Goal: Task Accomplishment & Management: Complete application form

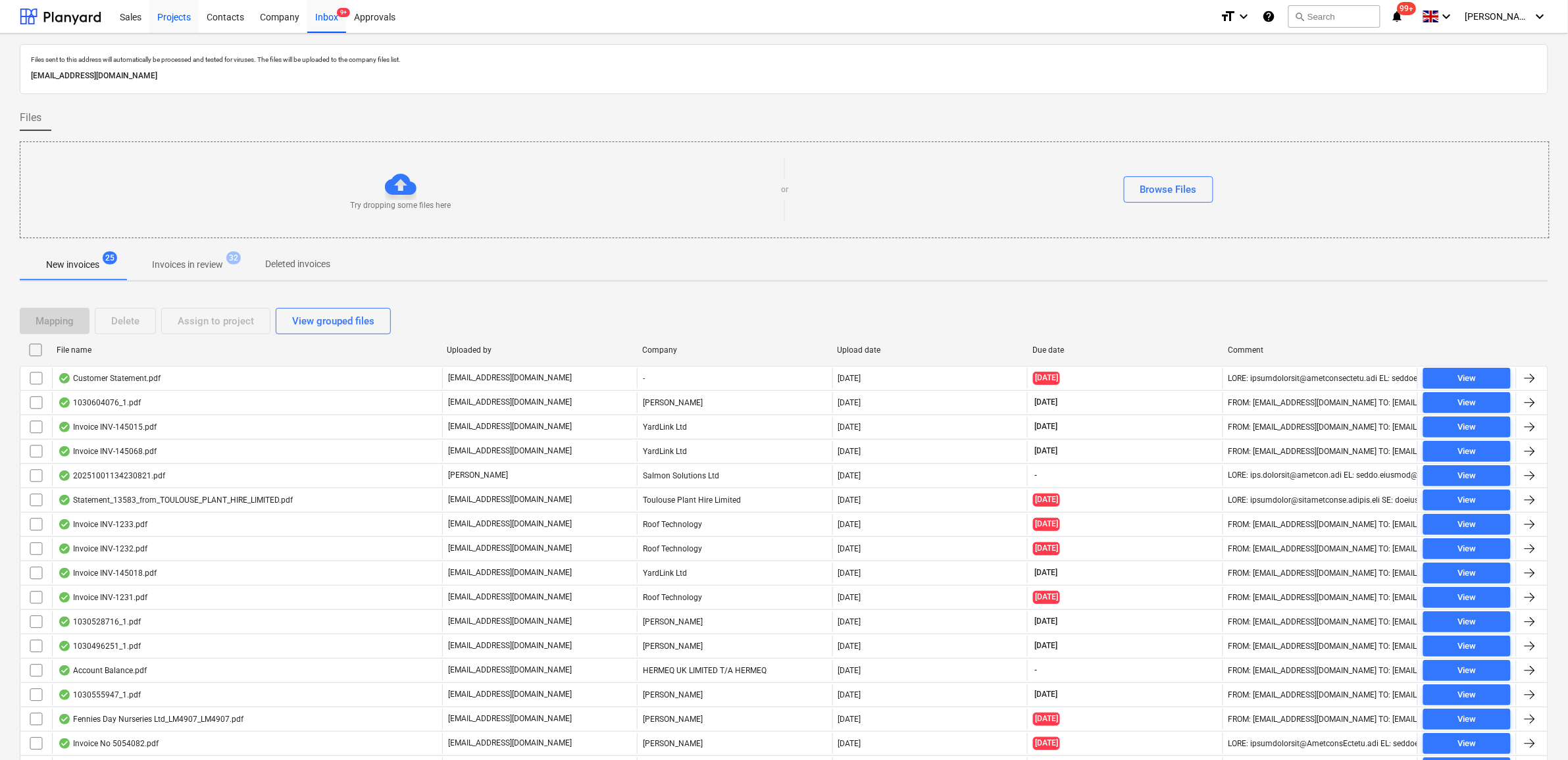
click at [160, 21] on div "Projects" at bounding box center [174, 16] width 49 height 34
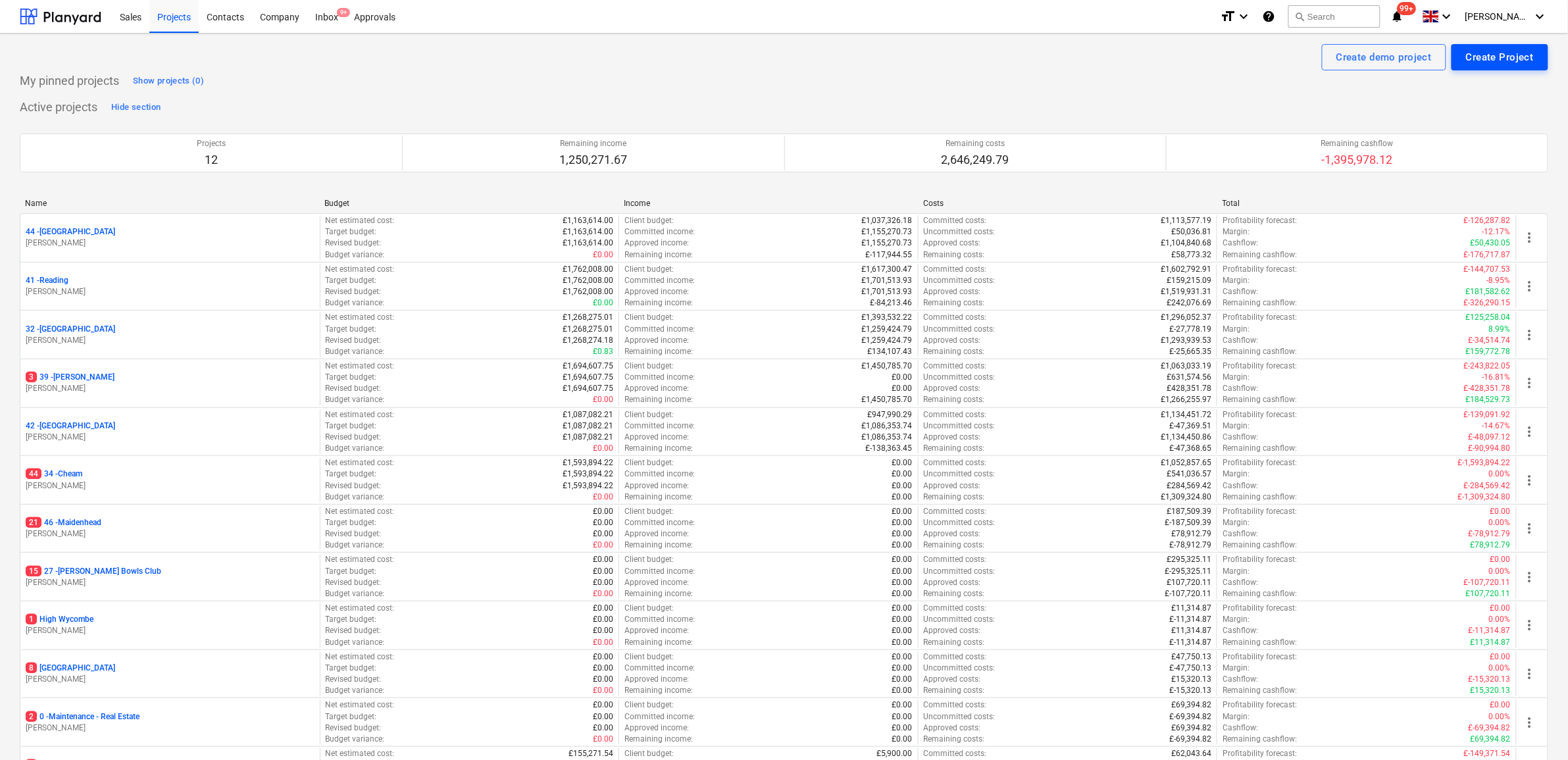
click at [1484, 54] on div "Create Project" at bounding box center [1500, 57] width 68 height 17
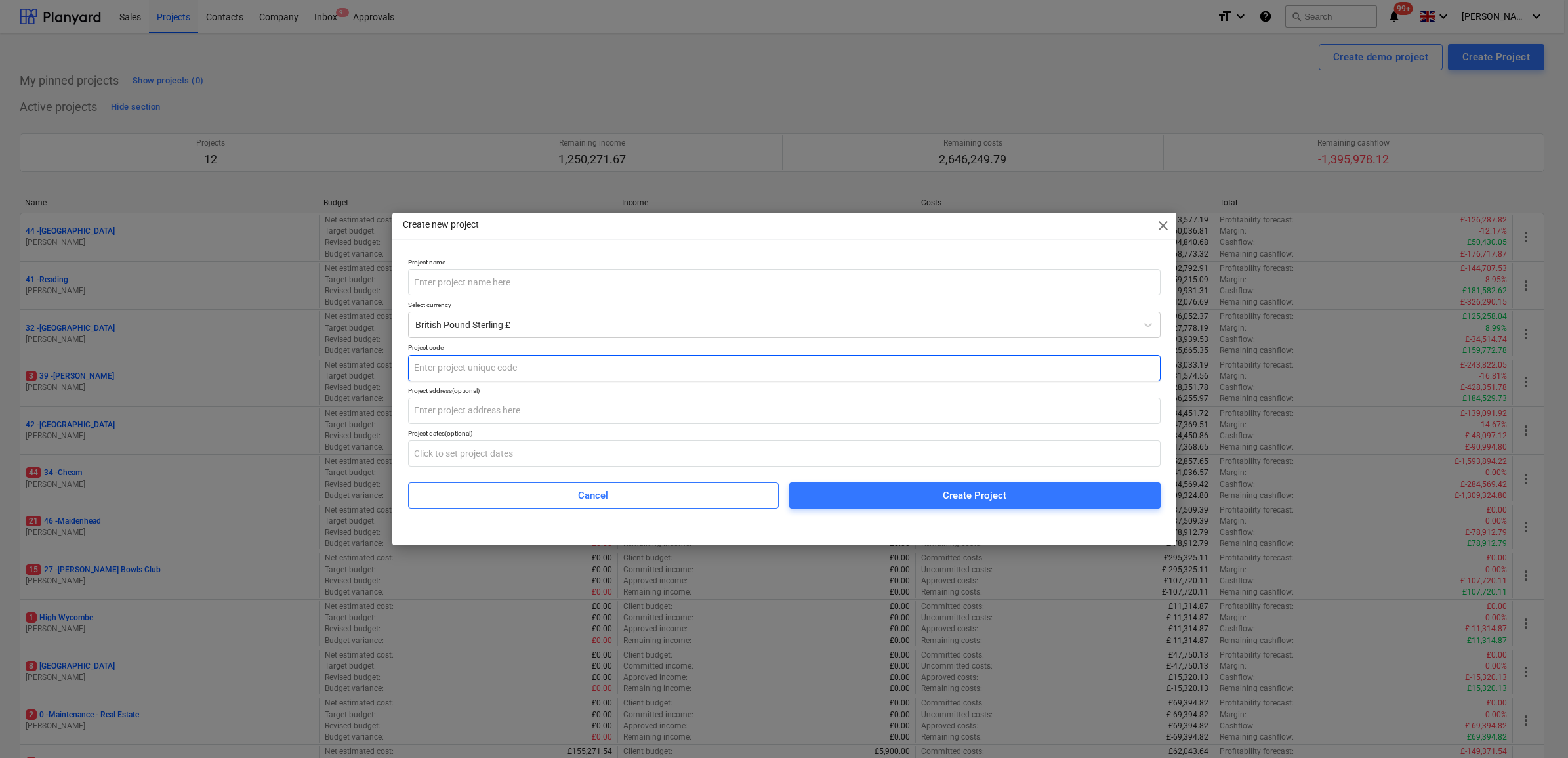
click at [480, 361] on input "text" at bounding box center [784, 368] width 753 height 26
type input "1"
click at [504, 408] on input "text" at bounding box center [784, 411] width 753 height 26
click at [472, 411] on input "text" at bounding box center [784, 411] width 753 height 26
click at [447, 278] on input "text" at bounding box center [784, 282] width 753 height 26
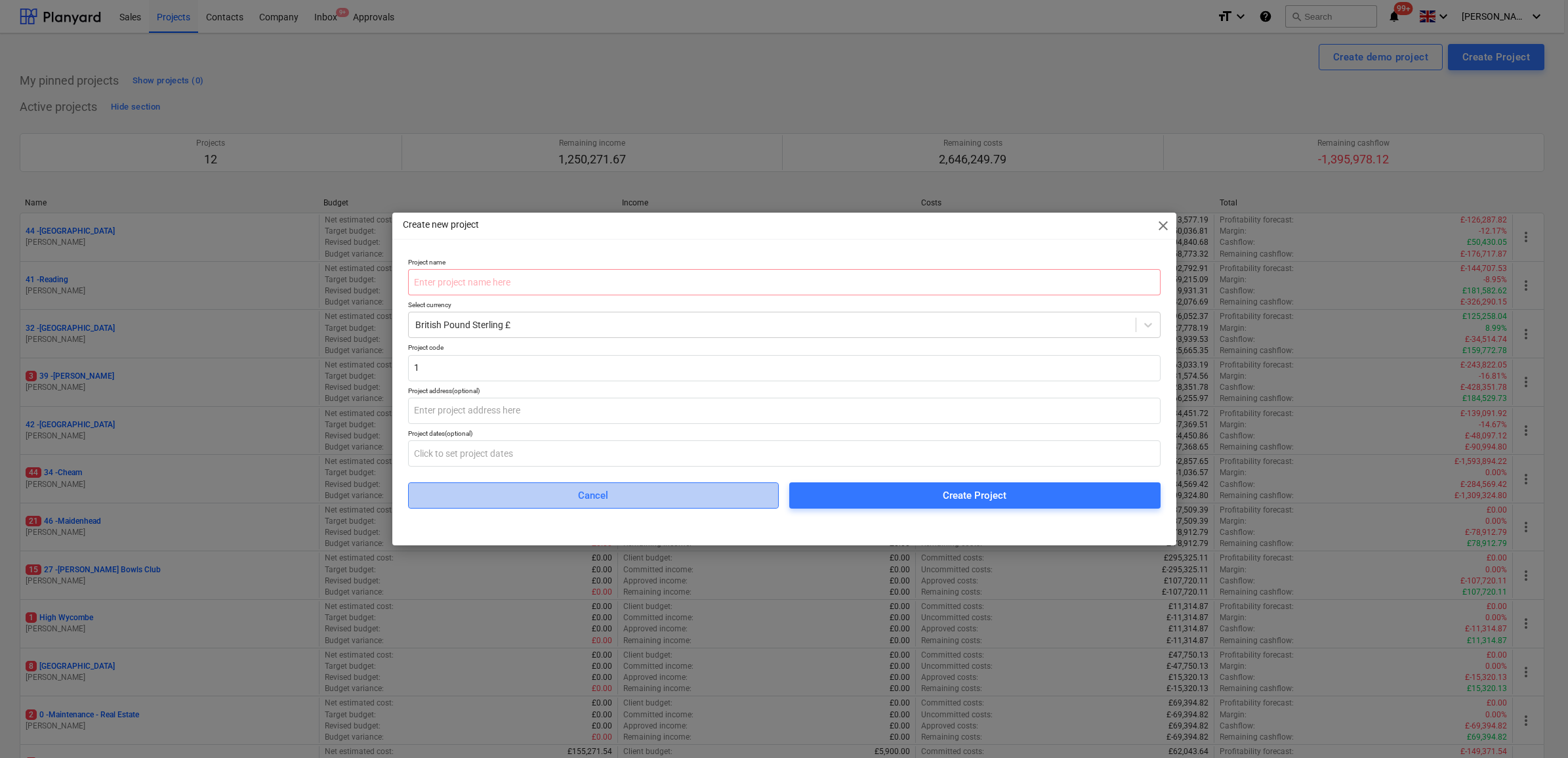
click at [565, 496] on span "Cancel" at bounding box center [593, 495] width 339 height 17
